Goal: Navigation & Orientation: Find specific page/section

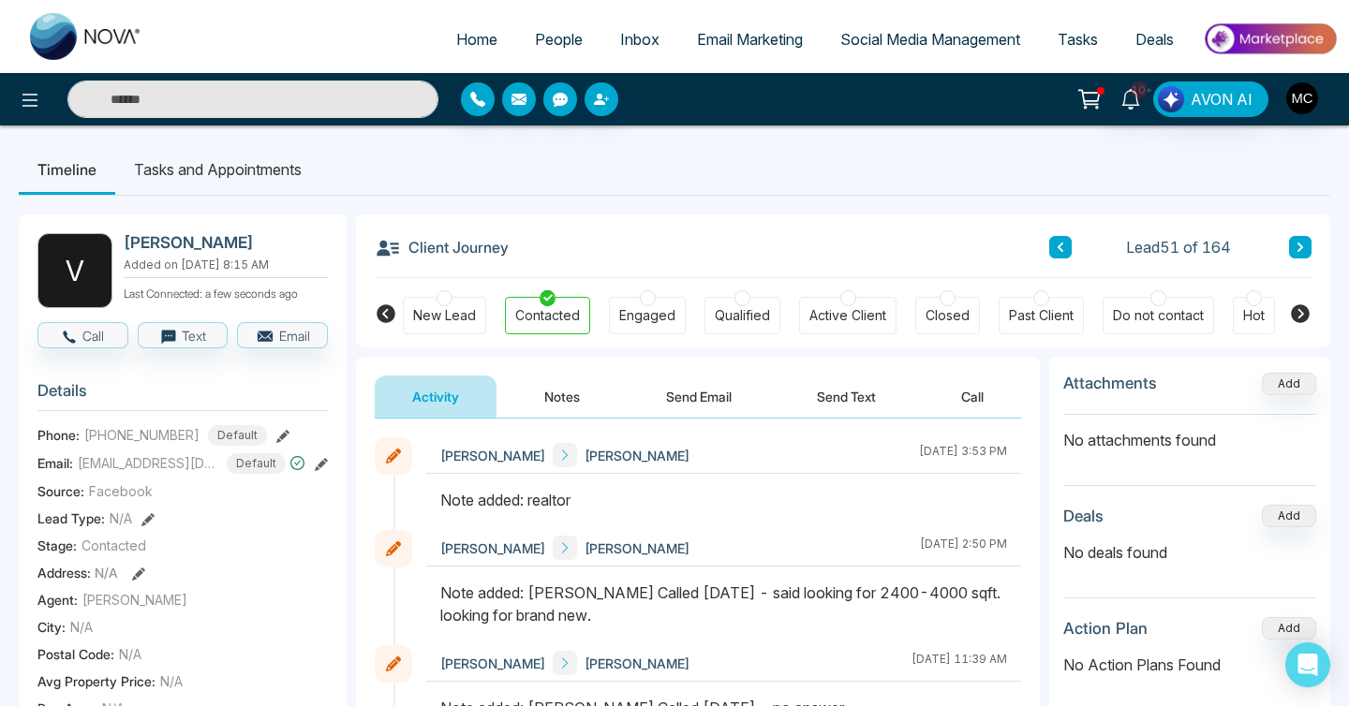
click at [544, 41] on span "People" at bounding box center [559, 39] width 48 height 19
